Goal: Transaction & Acquisition: Purchase product/service

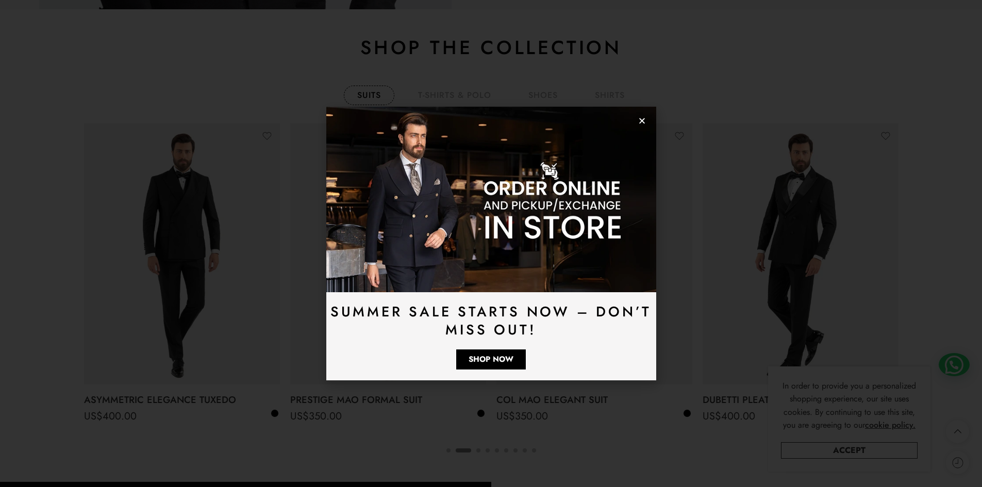
scroll to position [1800, 0]
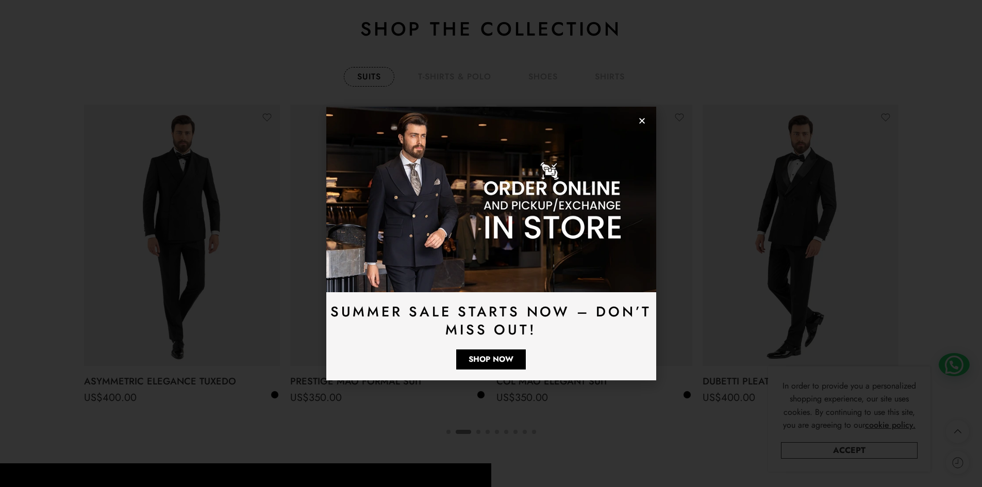
click at [644, 122] on icon "Close" at bounding box center [642, 121] width 8 height 8
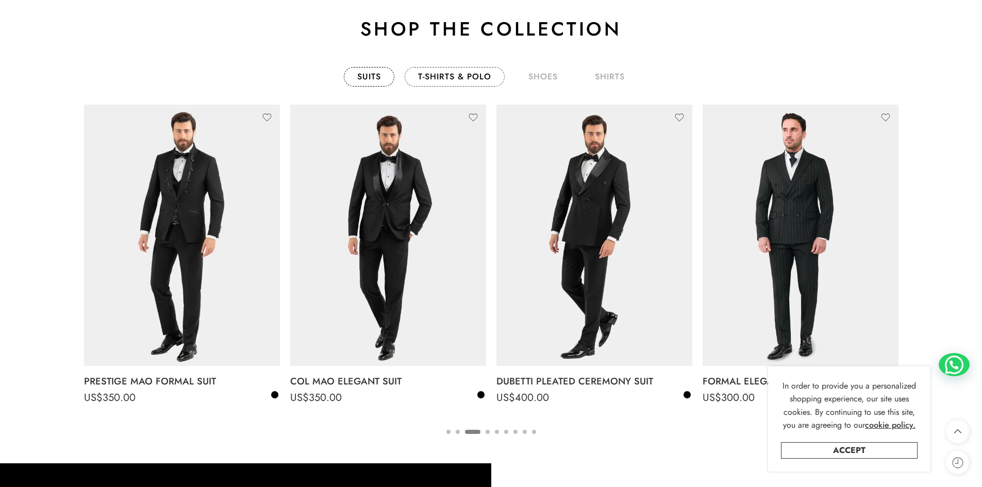
click at [445, 76] on link "T-Shirts & Polo" at bounding box center [455, 77] width 100 height 20
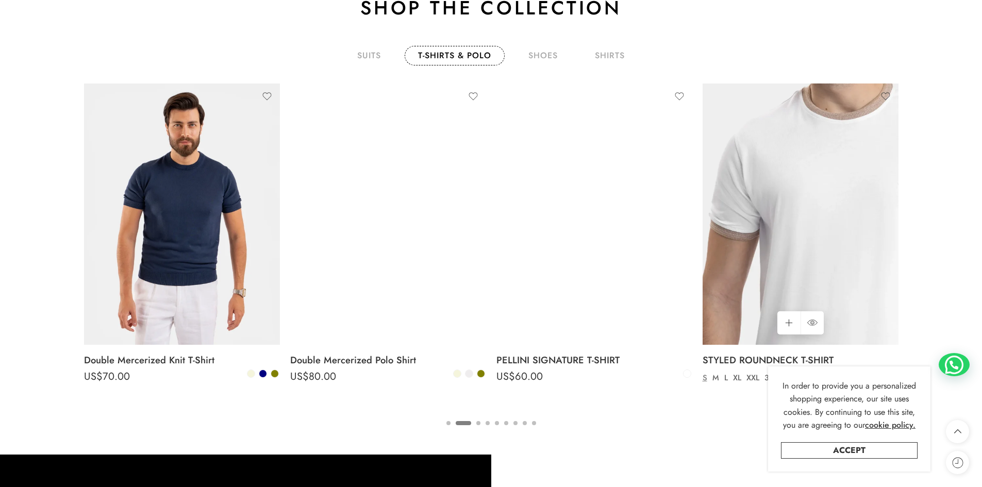
scroll to position [1852, 0]
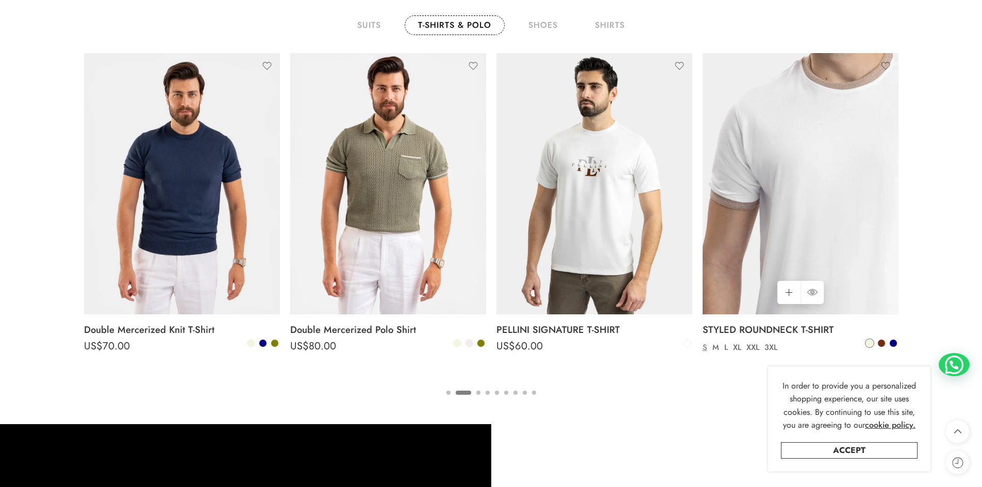
click at [830, 241] on img at bounding box center [801, 183] width 196 height 261
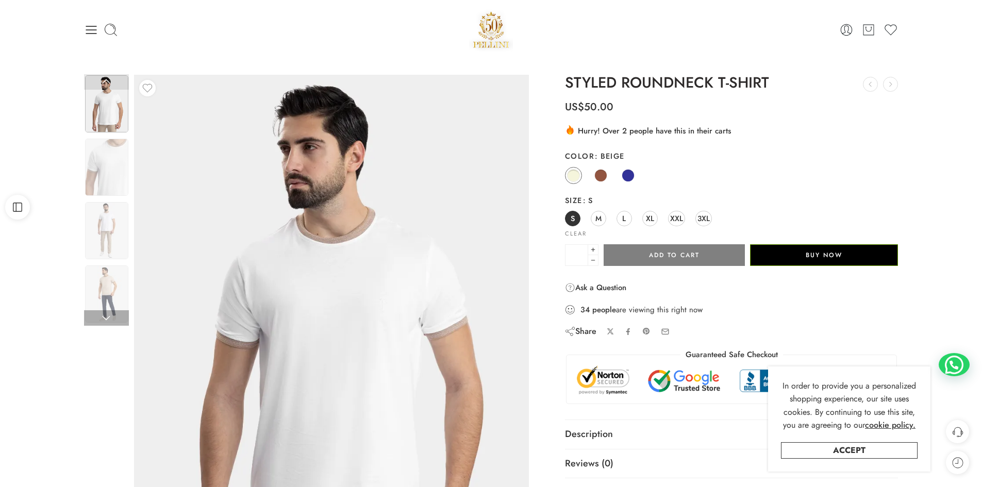
click at [106, 113] on img at bounding box center [106, 103] width 43 height 57
click at [108, 95] on img at bounding box center [106, 103] width 43 height 57
